Goal: Task Accomplishment & Management: Manage account settings

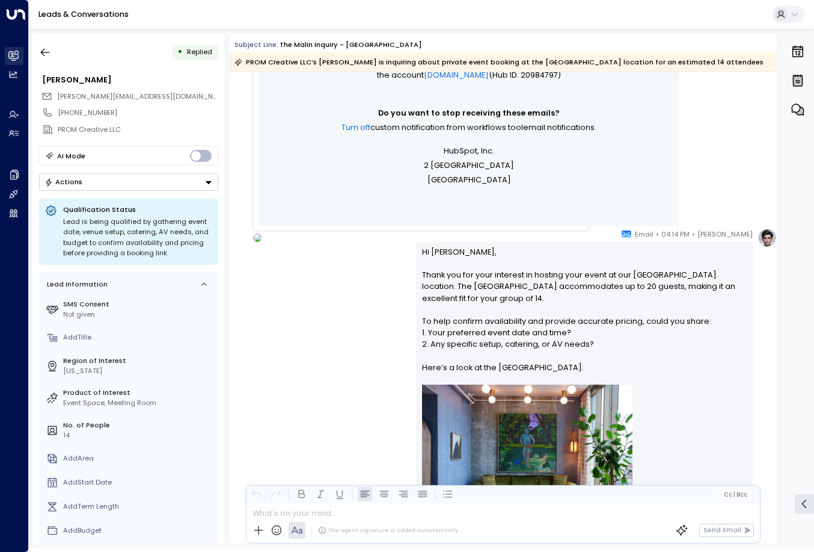
scroll to position [476, 0]
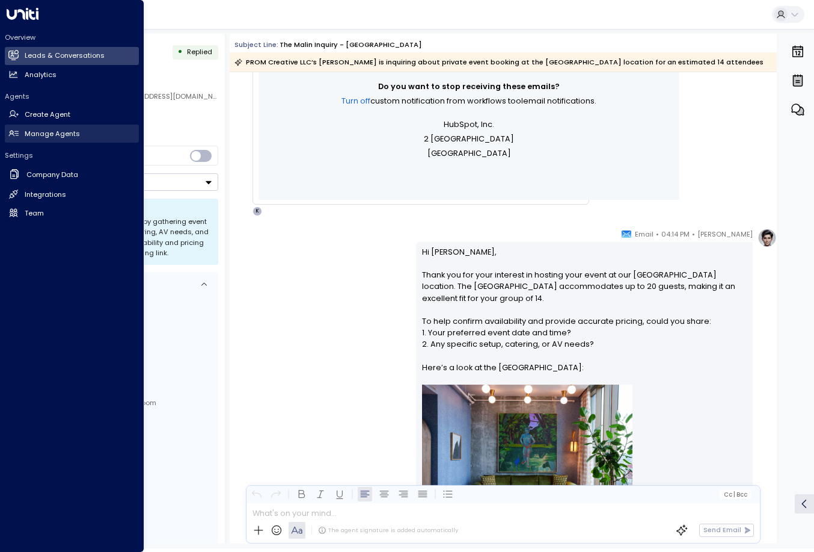
click at [51, 134] on h2 "Manage Agents" at bounding box center [52, 134] width 55 height 10
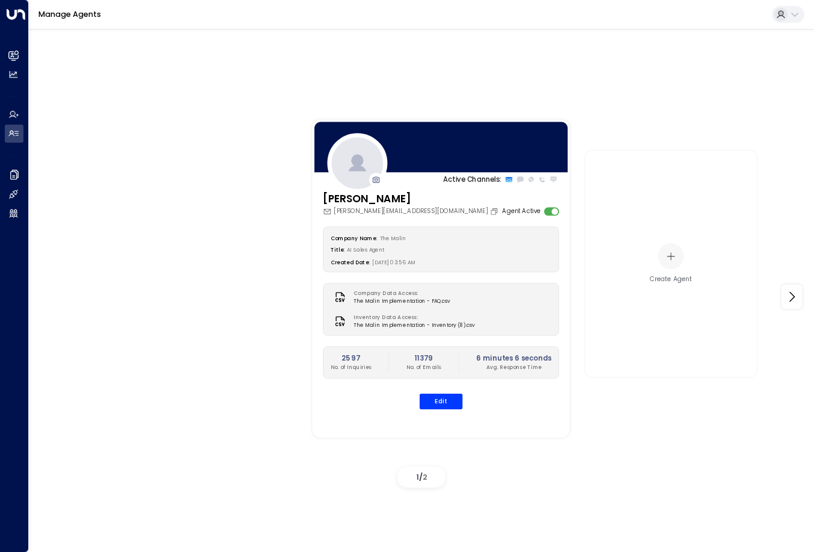
click at [441, 390] on div "Company Name: The Malin Title: AI Sales Agent Created Date: 10/21/2024, 03:56 A…" at bounding box center [441, 317] width 236 height 182
click at [438, 397] on button "Edit" at bounding box center [441, 401] width 43 height 16
